Goal: Complete application form

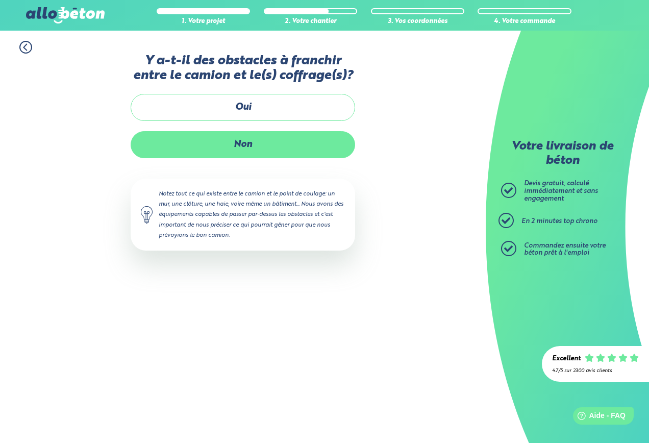
click at [265, 139] on label "Non" at bounding box center [243, 144] width 224 height 27
click at [0, 0] on input "Non" at bounding box center [0, 0] width 0 height 0
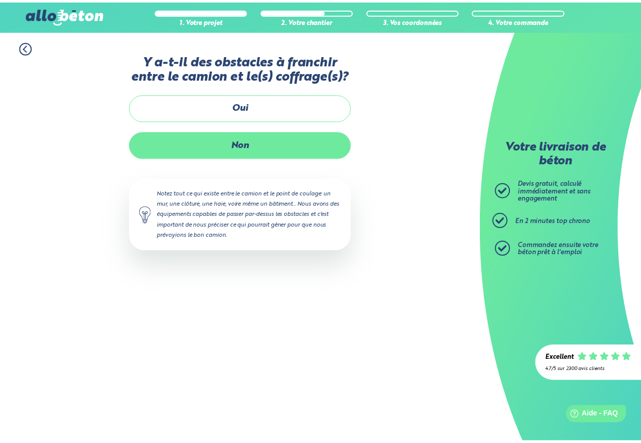
scroll to position [30, 0]
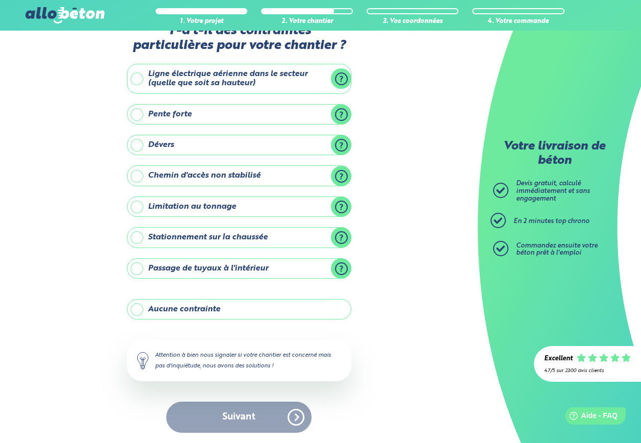
click at [135, 266] on label "Passage de tuyaux à l'intérieur" at bounding box center [239, 268] width 224 height 20
click at [0, 0] on input "Passage de tuyaux à l'intérieur" at bounding box center [0, 0] width 0 height 0
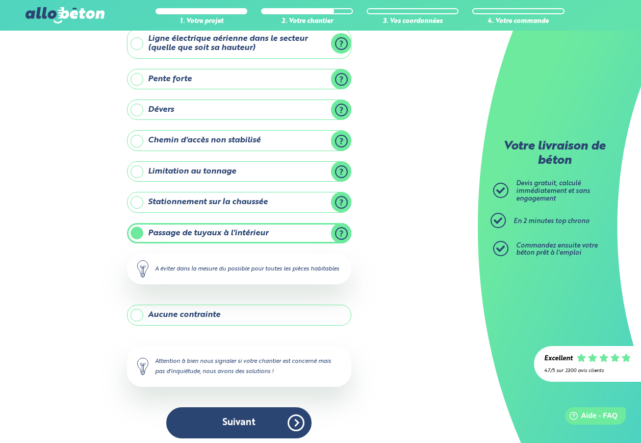
scroll to position [81, 0]
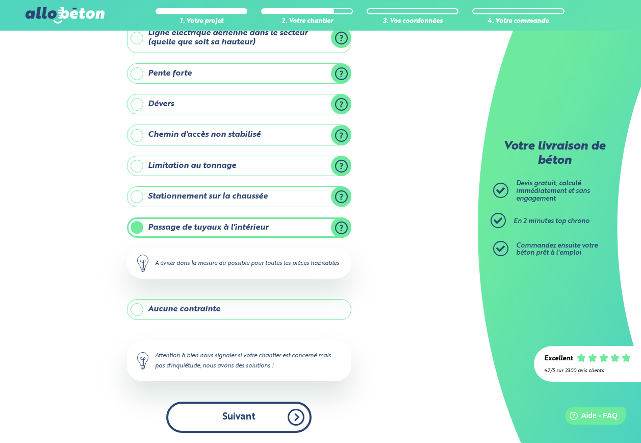
click at [257, 416] on button "Suivant" at bounding box center [238, 416] width 145 height 31
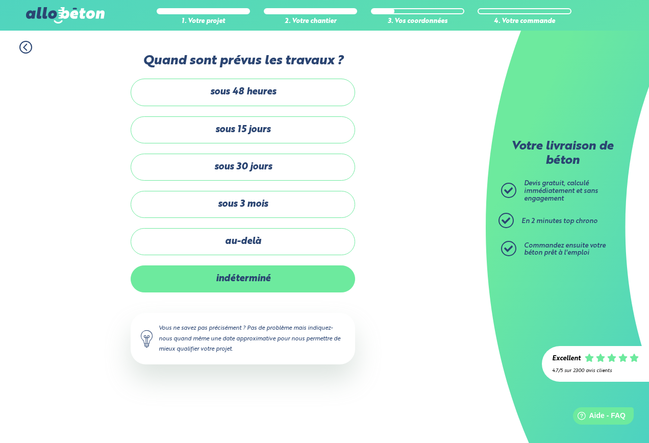
click at [270, 269] on label "indéterminé" at bounding box center [243, 278] width 224 height 27
click at [0, 0] on input "indéterminé" at bounding box center [0, 0] width 0 height 0
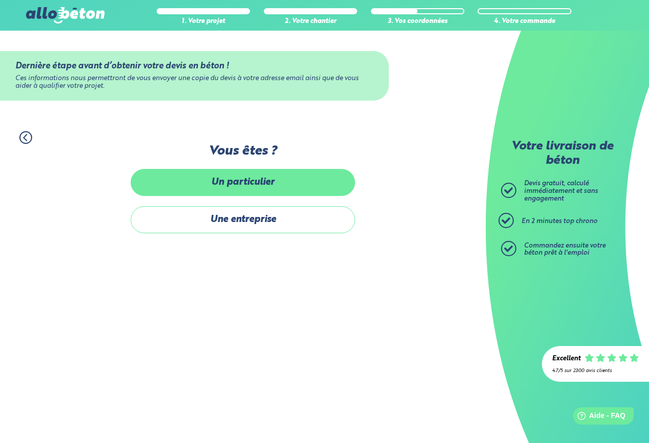
click at [270, 171] on label "Un particulier" at bounding box center [243, 182] width 224 height 27
click at [0, 0] on input "Un particulier" at bounding box center [0, 0] width 0 height 0
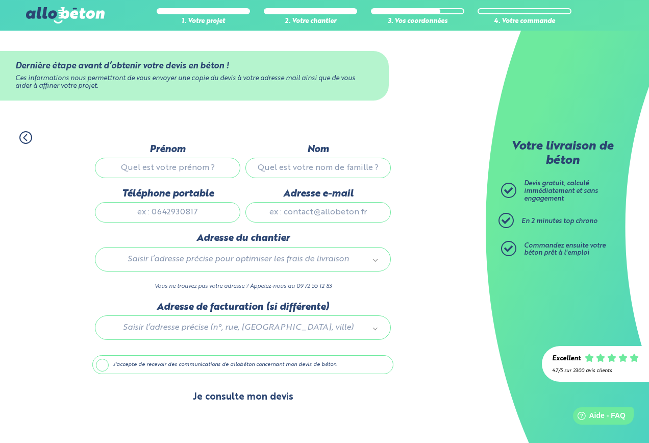
click at [264, 387] on button "Je consulte mon devis" at bounding box center [243, 397] width 121 height 26
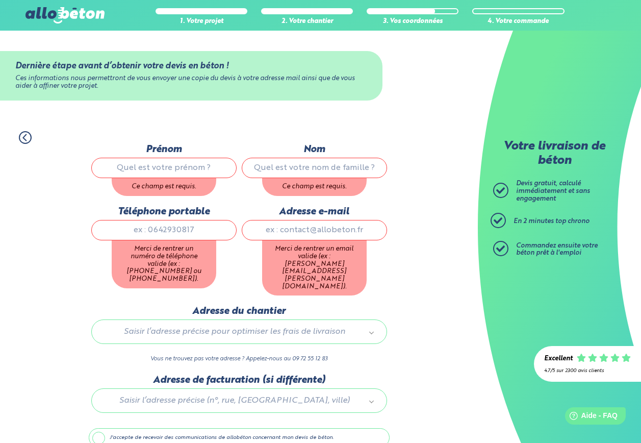
click at [180, 227] on input "Téléphone portable" at bounding box center [163, 230] width 145 height 20
type input "0101010101"
click at [334, 230] on input "Adresse e-mail" at bounding box center [314, 230] width 145 height 20
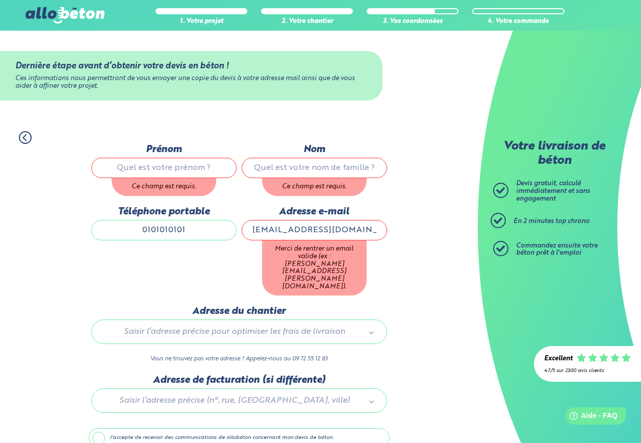
type input "[EMAIL_ADDRESS][DOMAIN_NAME]"
click at [187, 164] on input "Prénom" at bounding box center [163, 168] width 145 height 20
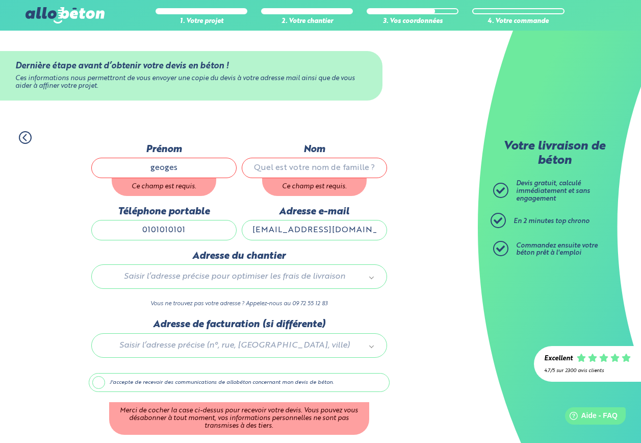
click at [163, 167] on input "geoges" at bounding box center [163, 168] width 145 height 20
type input "[PERSON_NAME]"
click at [305, 169] on input "Nom" at bounding box center [314, 168] width 145 height 20
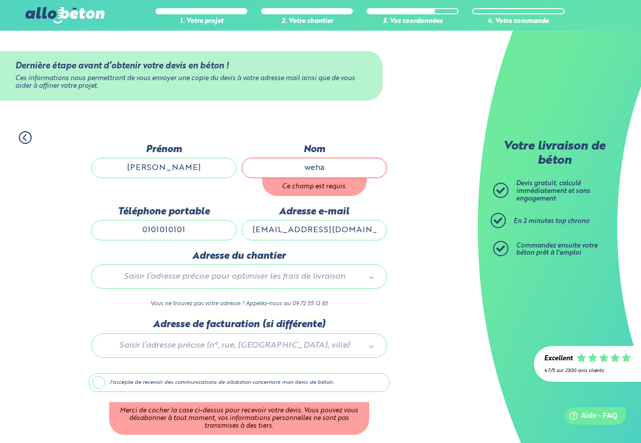
type input "weha"
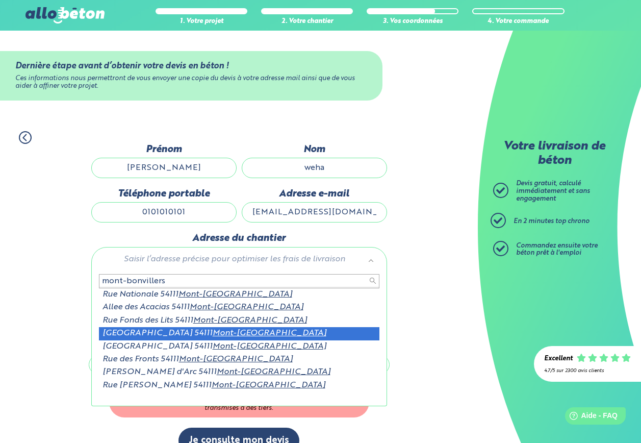
type input "mont-bonvillers"
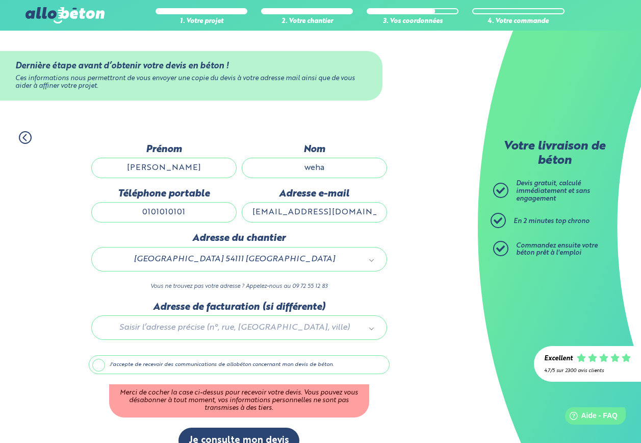
scroll to position [21, 0]
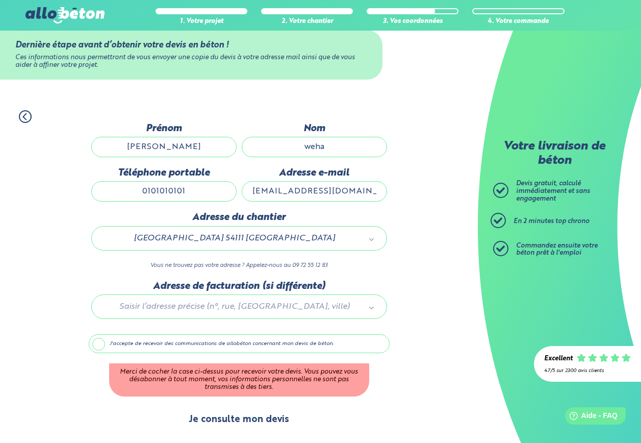
click at [279, 413] on button "Je consulte mon devis" at bounding box center [238, 419] width 121 height 26
click at [257, 416] on button "Je consulte mon devis" at bounding box center [238, 419] width 121 height 26
click at [95, 342] on label "J'accepte de recevoir des communications de allobéton concernant mon devis de b…" at bounding box center [239, 343] width 301 height 19
click at [0, 0] on input "J'accepte de recevoir des communications de allobéton concernant mon devis de b…" at bounding box center [0, 0] width 0 height 0
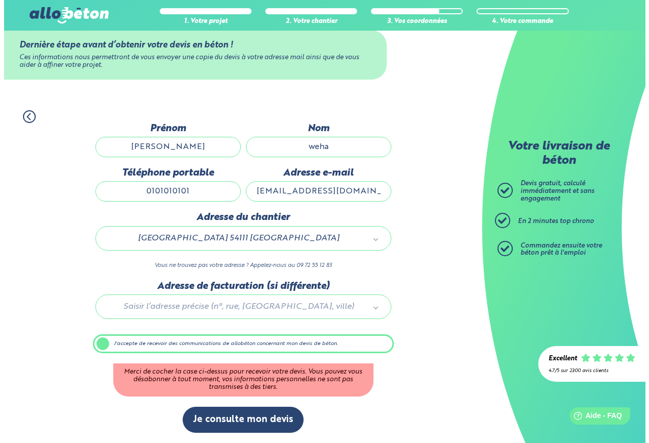
scroll to position [0, 0]
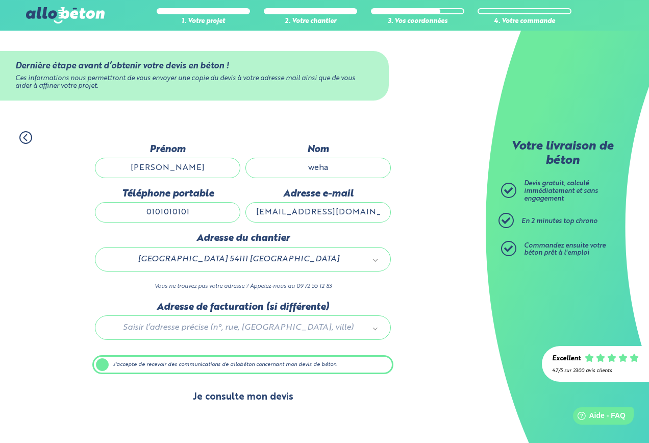
click at [235, 396] on button "Je consulte mon devis" at bounding box center [243, 397] width 121 height 26
